Goal: Answer question/provide support: Share knowledge or assist other users

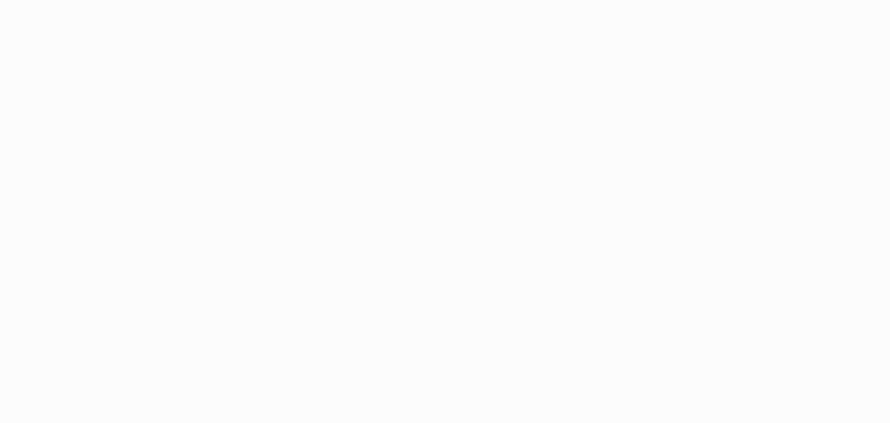
click at [79, 174] on html at bounding box center [445, 211] width 890 height 423
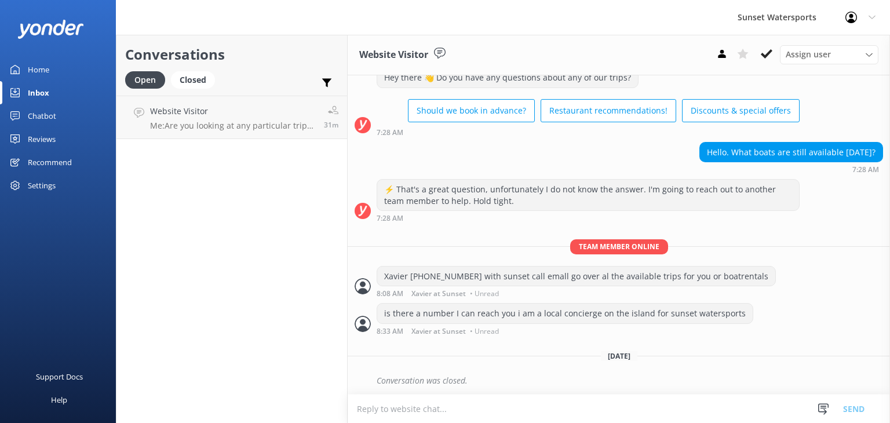
scroll to position [39, 0]
click at [225, 118] on div "Website Visitor Me: Are you looking at any particular trips or activities?" at bounding box center [232, 117] width 165 height 25
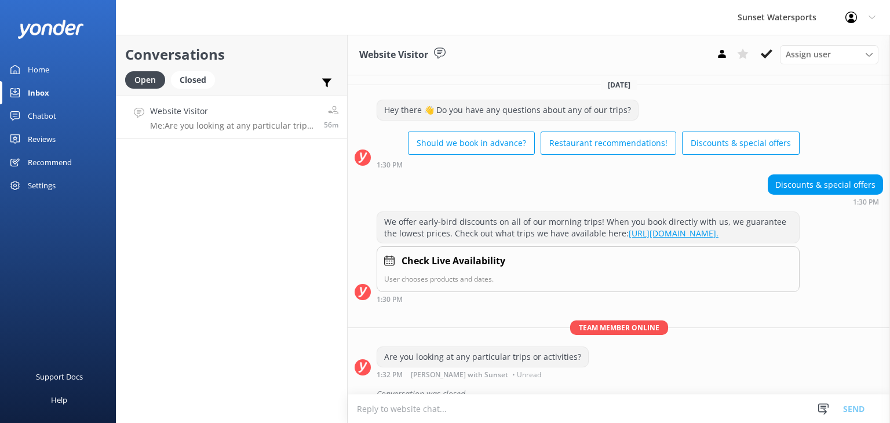
scroll to position [31, 0]
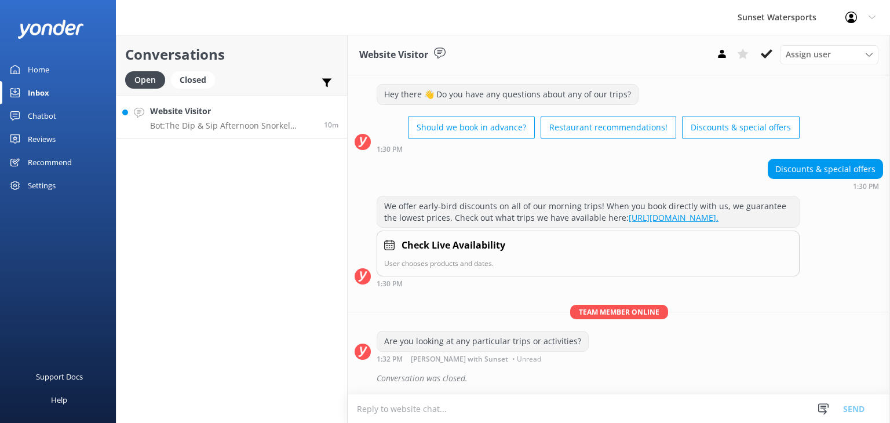
click at [184, 126] on p "Bot: The Dip & Sip Afternoon Snorkel typically goes out with around 30 guests, …" at bounding box center [232, 126] width 165 height 10
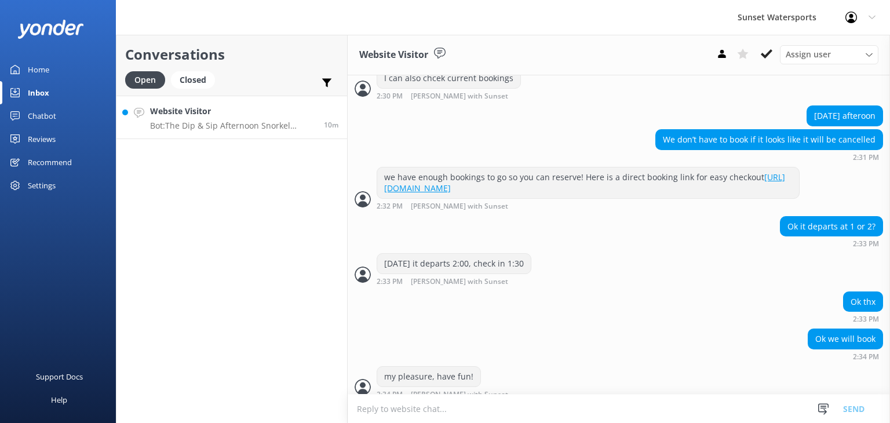
scroll to position [335, 0]
